Goal: Information Seeking & Learning: Find specific page/section

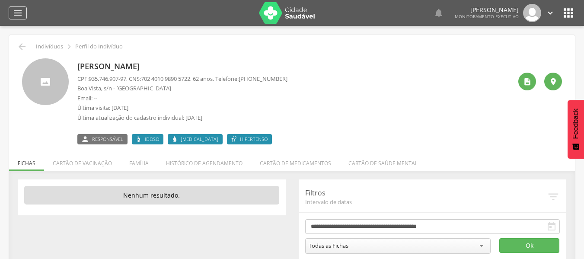
click at [21, 14] on icon "" at bounding box center [18, 13] width 10 height 10
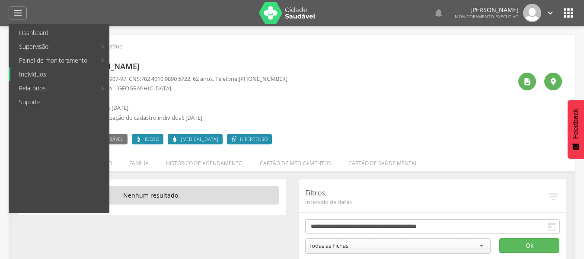
click at [38, 74] on link "Indivíduos" at bounding box center [59, 74] width 99 height 14
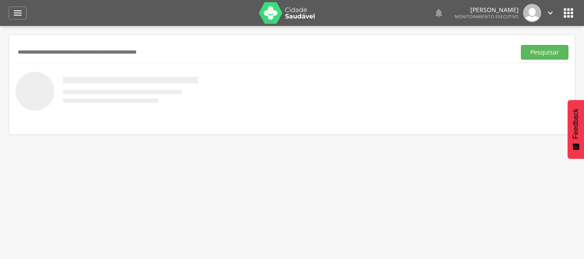
click at [27, 50] on input "text" at bounding box center [264, 52] width 496 height 15
click at [541, 50] on button "Pesquisar" at bounding box center [545, 52] width 48 height 15
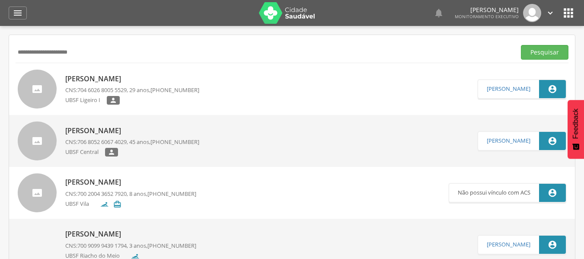
click at [118, 76] on p "[PERSON_NAME]" at bounding box center [132, 79] width 134 height 10
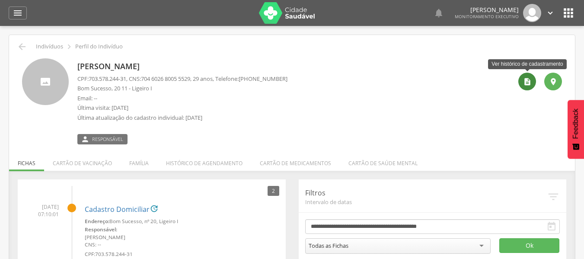
click at [529, 82] on icon "" at bounding box center [527, 81] width 9 height 9
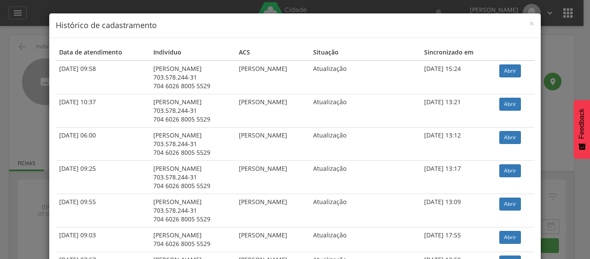
click at [525, 24] on h4 "Histórico de cadastramento" at bounding box center [295, 25] width 479 height 11
click at [529, 23] on span "×" at bounding box center [531, 23] width 5 height 12
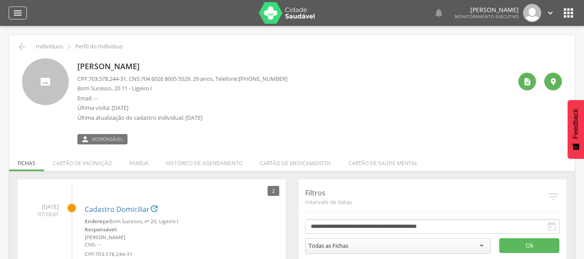
click at [17, 12] on icon "" at bounding box center [18, 13] width 10 height 10
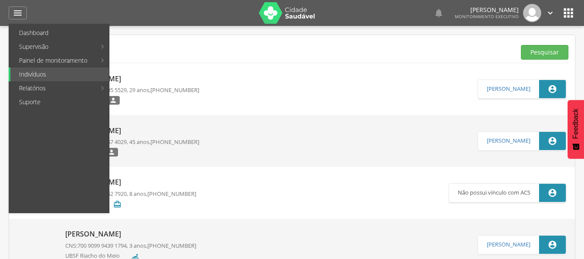
click at [314, 118] on div "[PERSON_NAME] CNS: 706 8052 6067 4029 , 45 anos, [PHONE_NUMBER] UBSF Central  …" at bounding box center [292, 141] width 566 height 52
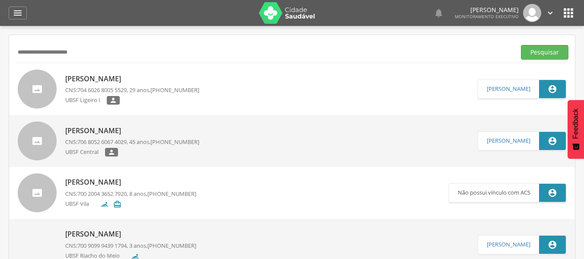
drag, startPoint x: 107, startPoint y: 57, endPoint x: 60, endPoint y: 45, distance: 48.5
click at [61, 45] on input "**********" at bounding box center [264, 52] width 496 height 15
type input "*"
click at [534, 49] on button "Pesquisar" at bounding box center [545, 52] width 48 height 15
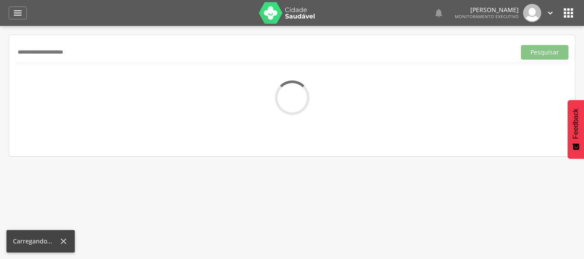
click at [39, 51] on input "**********" at bounding box center [264, 52] width 496 height 15
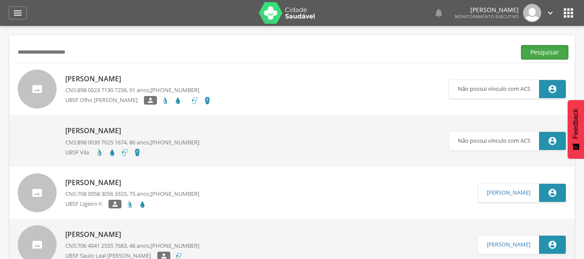
click at [528, 55] on button "Pesquisar" at bounding box center [545, 52] width 48 height 15
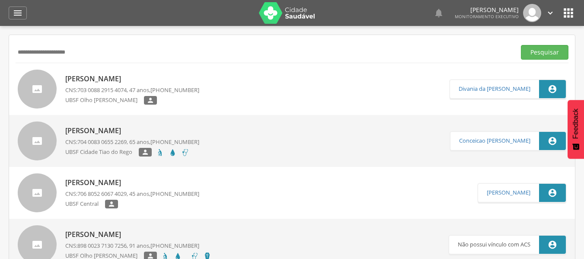
click at [140, 72] on div "[PERSON_NAME] CNS: 703 0088 2915 4074 , 47 anos, [PHONE_NUMBER] UBSF [PERSON_NA…" at bounding box center [132, 89] width 134 height 36
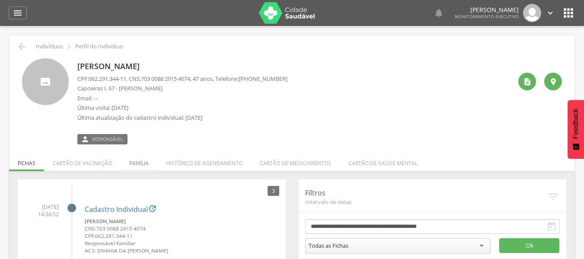
click at [130, 161] on li "Família" at bounding box center [139, 161] width 37 height 20
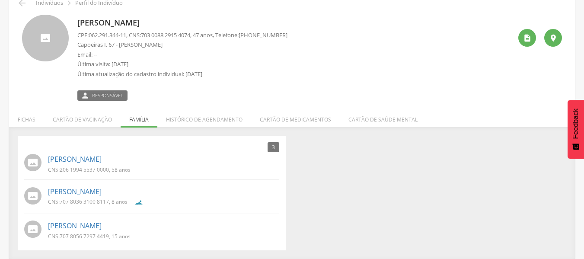
scroll to position [44, 0]
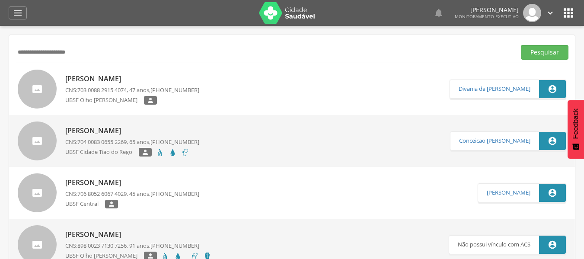
drag, startPoint x: 95, startPoint y: 55, endPoint x: 0, endPoint y: 25, distance: 100.2
click at [0, 25] on div " Dashboard Supervisão Produtividade Mapa da cidade Mapa de cobertura Ranking A…" at bounding box center [292, 129] width 584 height 259
type input "*"
type input "**********"
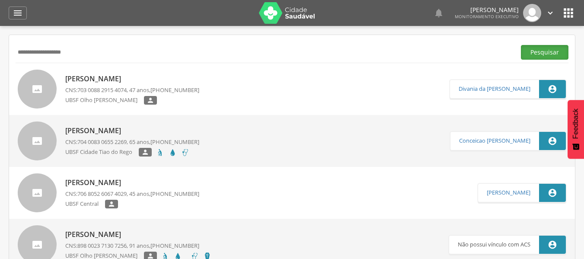
click at [522, 51] on button "Pesquisar" at bounding box center [545, 52] width 48 height 15
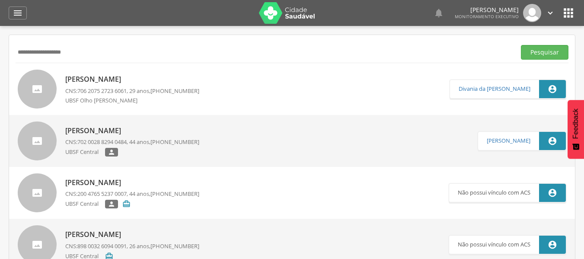
click at [112, 83] on p "[PERSON_NAME]" at bounding box center [132, 79] width 134 height 10
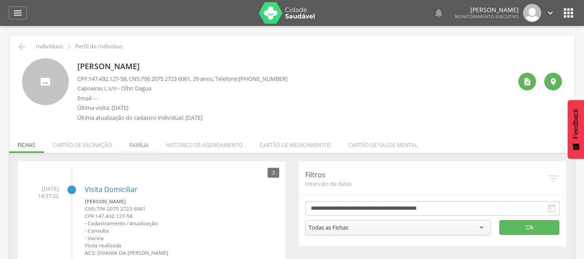
click at [131, 142] on li "Família" at bounding box center [139, 143] width 37 height 20
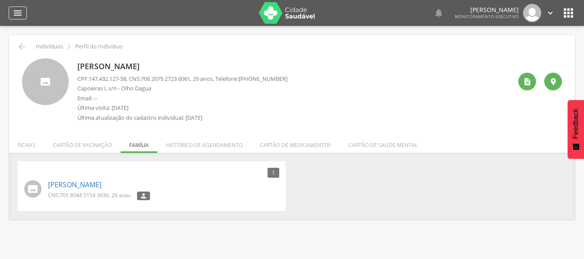
click at [21, 11] on icon "" at bounding box center [18, 13] width 10 height 10
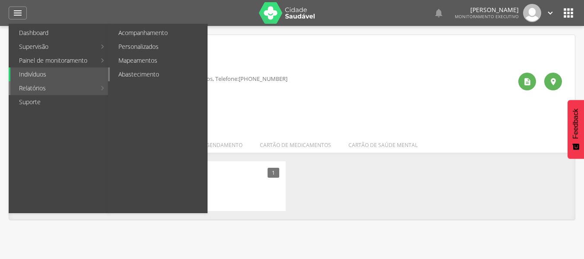
click at [137, 74] on link "Abastecimento" at bounding box center [158, 74] width 97 height 14
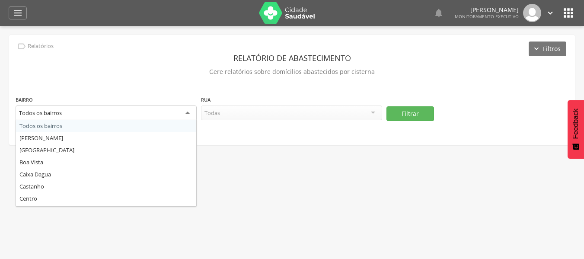
click at [188, 114] on div "Todos os bairros" at bounding box center [106, 113] width 181 height 16
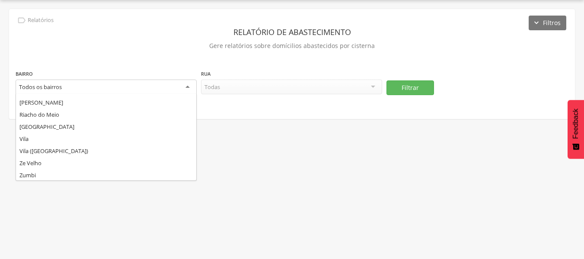
scroll to position [156, 0]
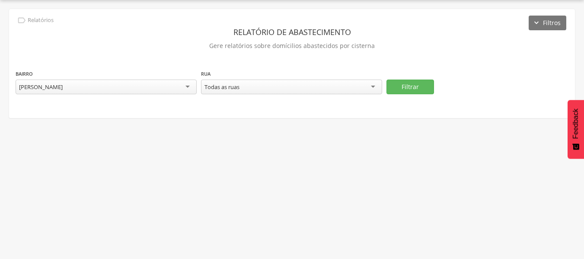
click at [375, 83] on div "Todas as ruas" at bounding box center [291, 86] width 181 height 15
click at [409, 86] on button "Filtrar" at bounding box center [410, 86] width 48 height 15
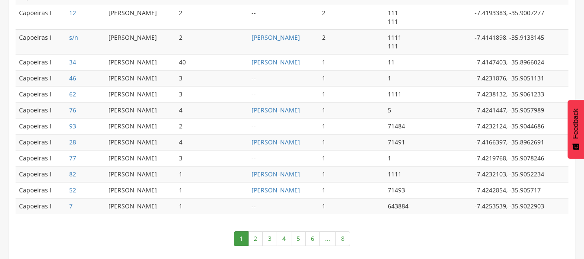
scroll to position [514, 0]
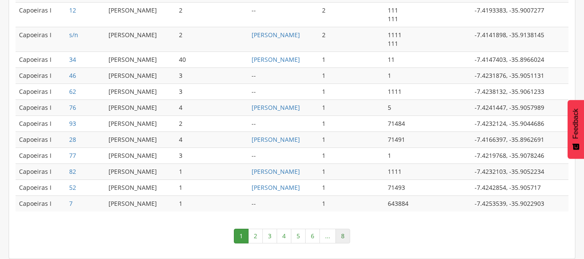
click at [342, 236] on link "8" at bounding box center [342, 236] width 15 height 15
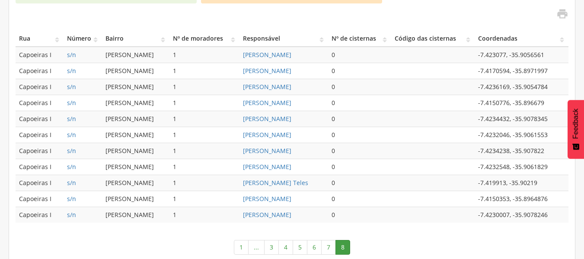
scroll to position [238, 0]
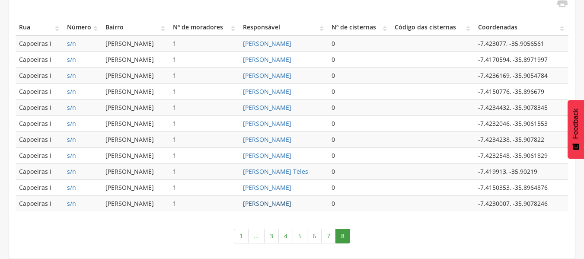
click at [276, 203] on link "[PERSON_NAME]" at bounding box center [267, 203] width 48 height 8
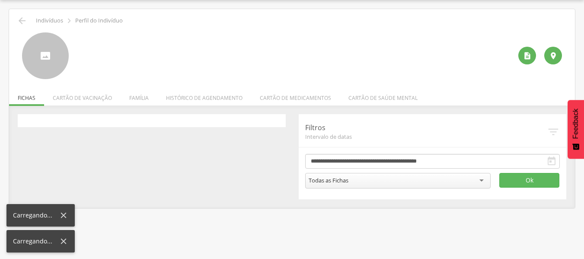
scroll to position [26, 0]
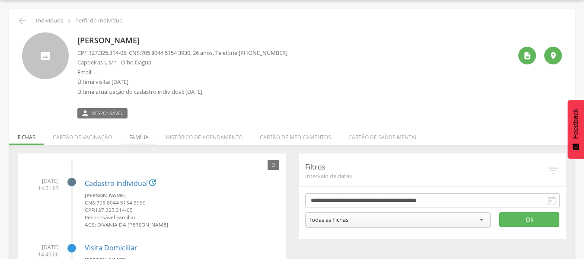
click at [143, 139] on li "Família" at bounding box center [139, 135] width 37 height 20
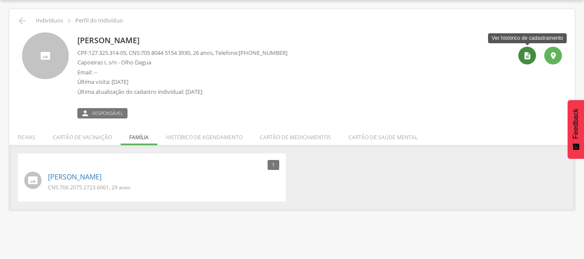
click at [527, 55] on icon "" at bounding box center [527, 55] width 9 height 9
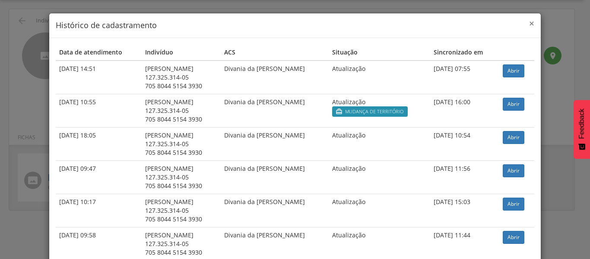
click at [530, 24] on span "×" at bounding box center [531, 23] width 5 height 12
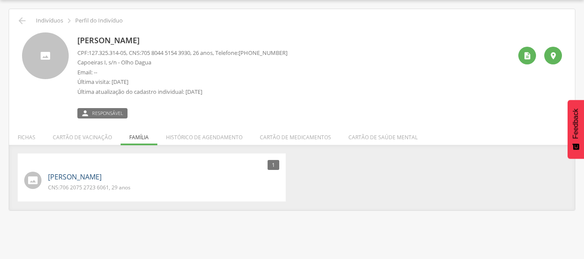
click at [92, 180] on link "[PERSON_NAME]" at bounding box center [75, 177] width 54 height 10
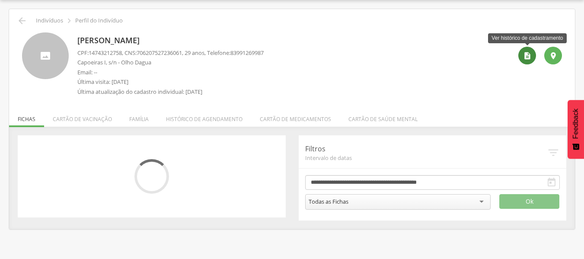
click at [524, 53] on icon "" at bounding box center [527, 55] width 9 height 9
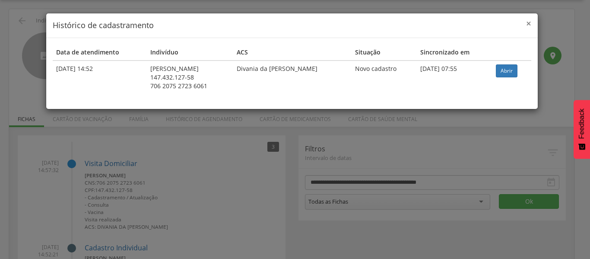
click at [531, 24] on span "×" at bounding box center [528, 23] width 5 height 12
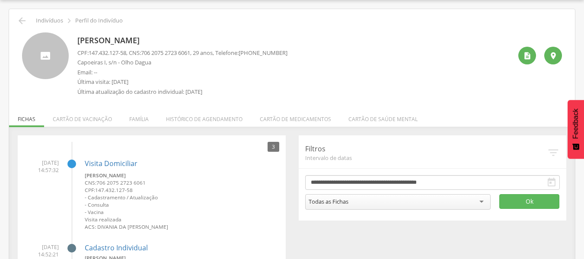
click at [316, 81] on div "[PERSON_NAME] CPF: 147.432.127-58 , CNS: [PHONE_NUMBER] , 29 anos, Telefone: [P…" at bounding box center [294, 66] width 434 height 68
